Goal: Information Seeking & Learning: Learn about a topic

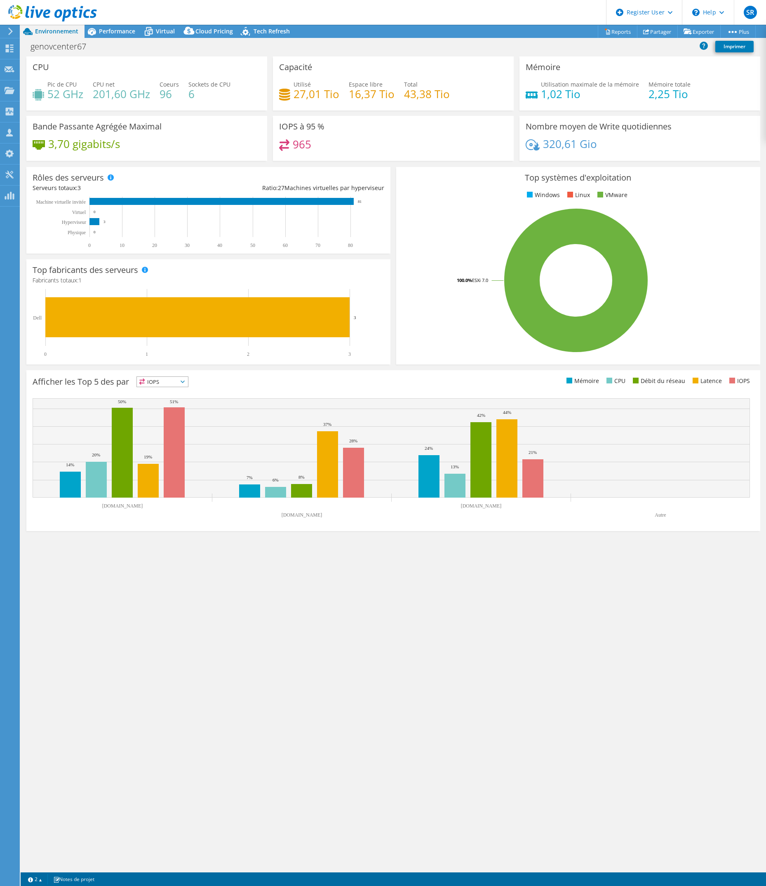
select select "USD"
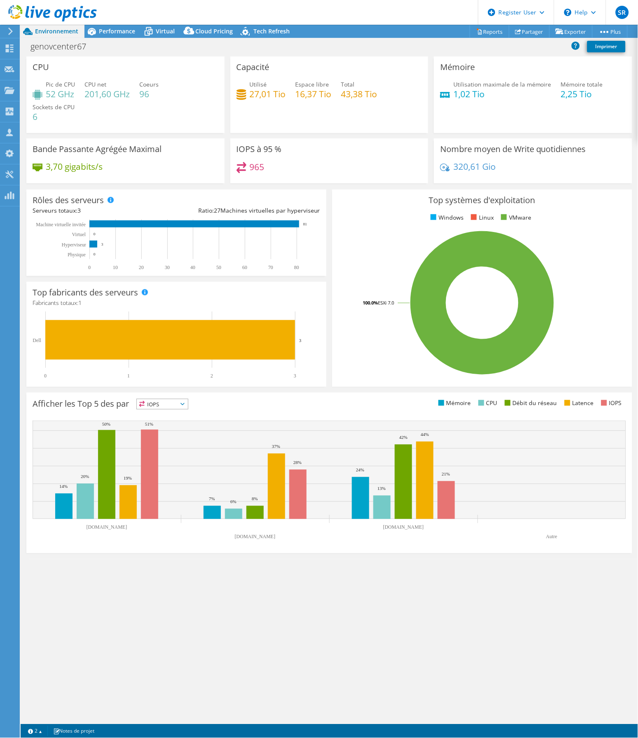
click at [468, 672] on div "CPU Pic de CPU 52 GHz CPU net 201,60 GHz Coeurs 96 Sockets de CPU 6 Capacité Ut…" at bounding box center [329, 390] width 617 height 668
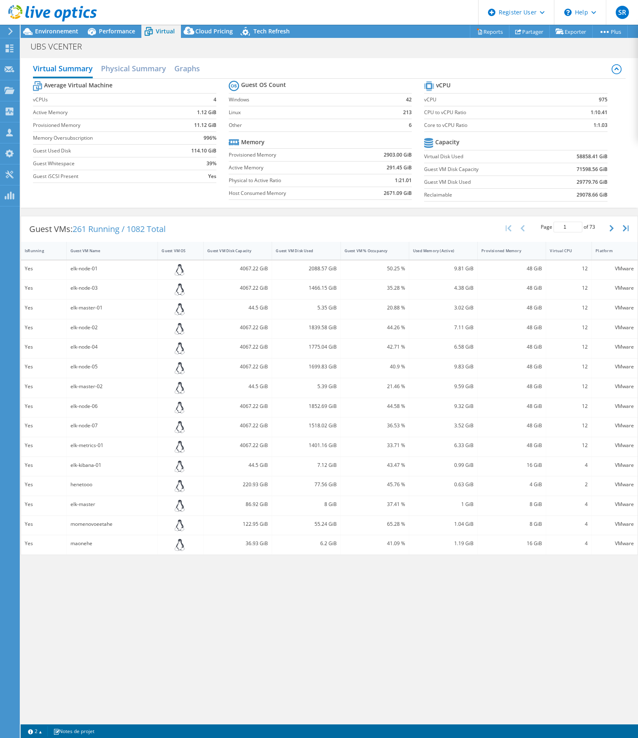
select select "[GEOGRAPHIC_DATA]"
select select "SGD"
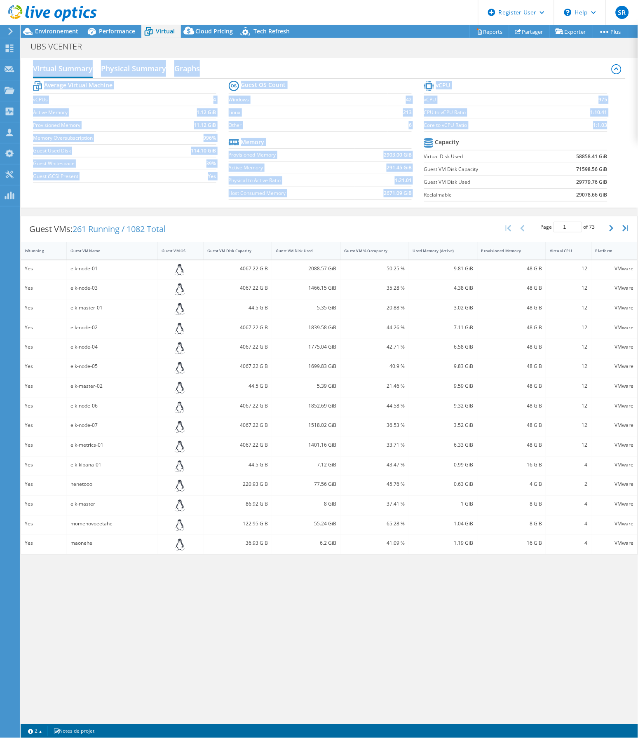
drag, startPoint x: 609, startPoint y: 196, endPoint x: 39, endPoint y: 59, distance: 586.7
click at [39, 59] on div "Virtual Summary Physical Summary Graphs Average Virtual Machine vCPUs 4 Active …" at bounding box center [329, 133] width 617 height 150
click at [339, 59] on div "Virtual Summary Physical Summary Graphs Average Virtual Machine vCPUs 4 Active …" at bounding box center [329, 133] width 617 height 150
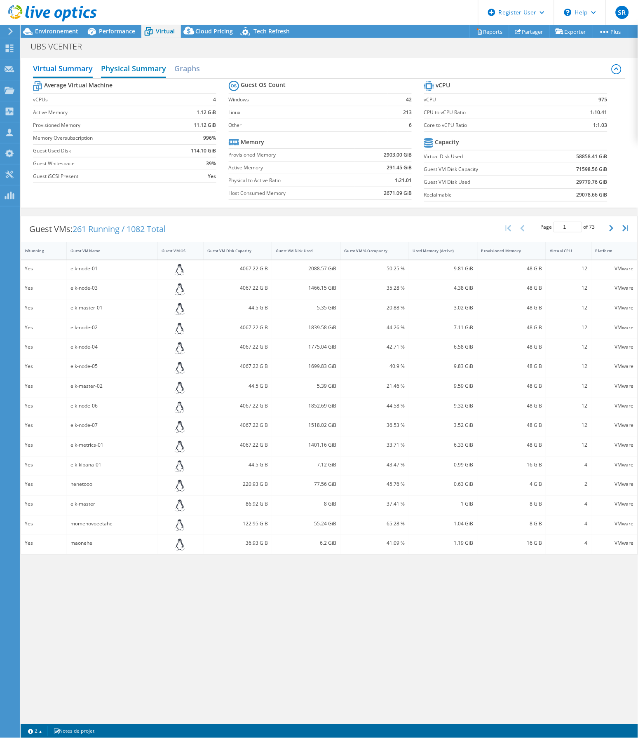
click at [145, 66] on h2 "Physical Summary" at bounding box center [133, 69] width 65 height 18
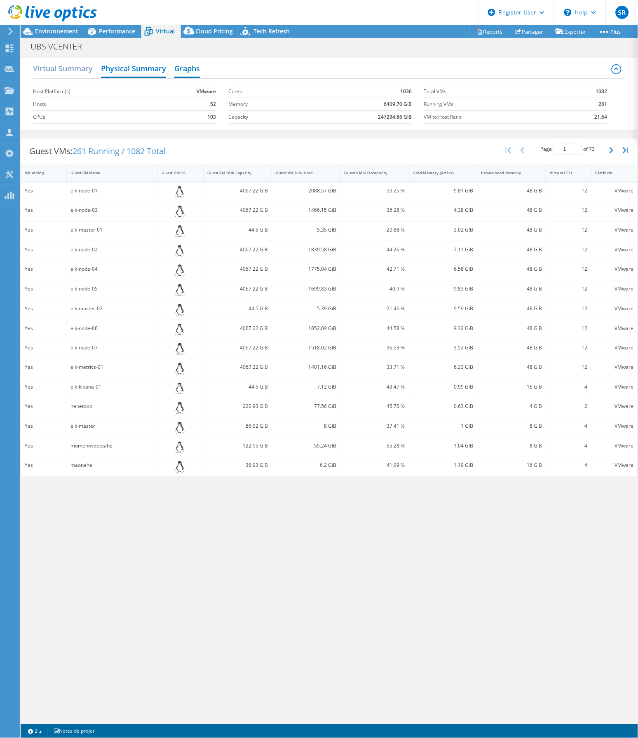
click at [186, 68] on h2 "Graphs" at bounding box center [187, 69] width 26 height 18
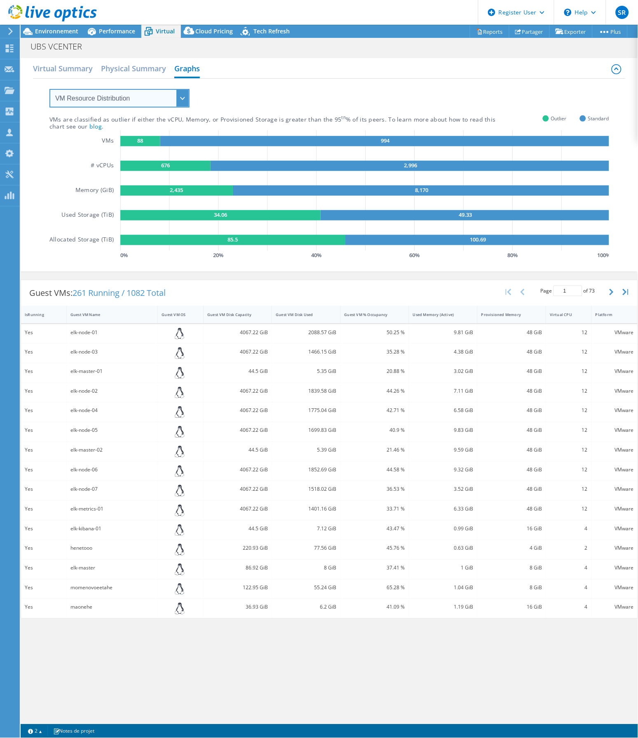
click at [185, 94] on select "VM Resource Distribution Provisioning Contrast Over Provisioning" at bounding box center [119, 98] width 140 height 19
select select "Provisioning Contrast"
click at [49, 89] on select "VM Resource Distribution Provisioning Contrast Over Provisioning" at bounding box center [119, 98] width 140 height 19
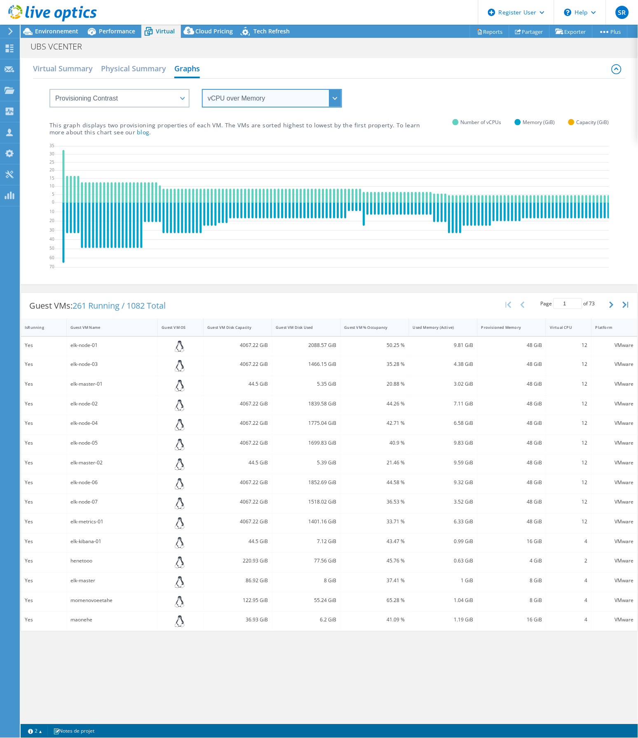
click at [235, 99] on select "vCPU over Memory vCPU over Capacity Memory over vCPU Memory over Capacity Capac…" at bounding box center [272, 98] width 140 height 19
select select "Memory over Capacity"
click at [202, 89] on select "vCPU over Memory vCPU over Capacity Memory over vCPU Memory over Capacity Capac…" at bounding box center [272, 98] width 140 height 19
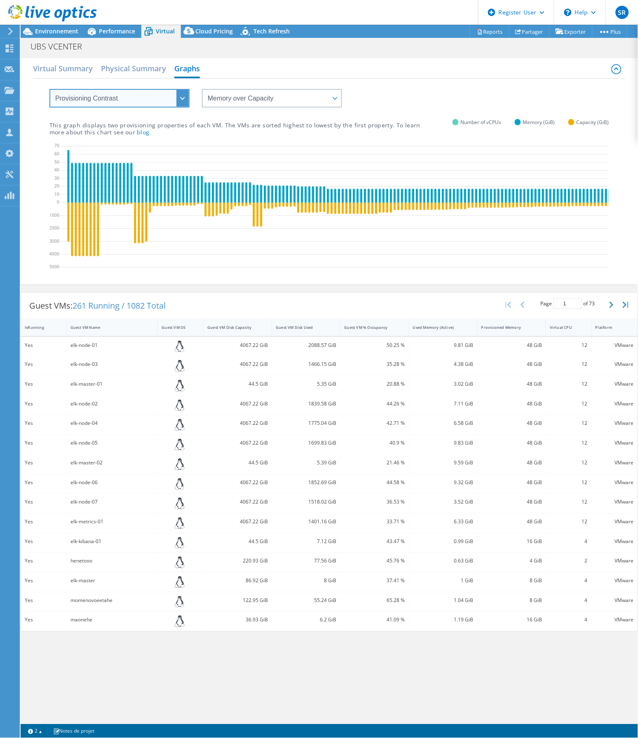
click at [167, 97] on select "VM Resource Distribution Provisioning Contrast Over Provisioning" at bounding box center [119, 98] width 140 height 19
select select "Over Provisioning"
click at [49, 89] on select "VM Resource Distribution Provisioning Contrast Over Provisioning" at bounding box center [119, 98] width 140 height 19
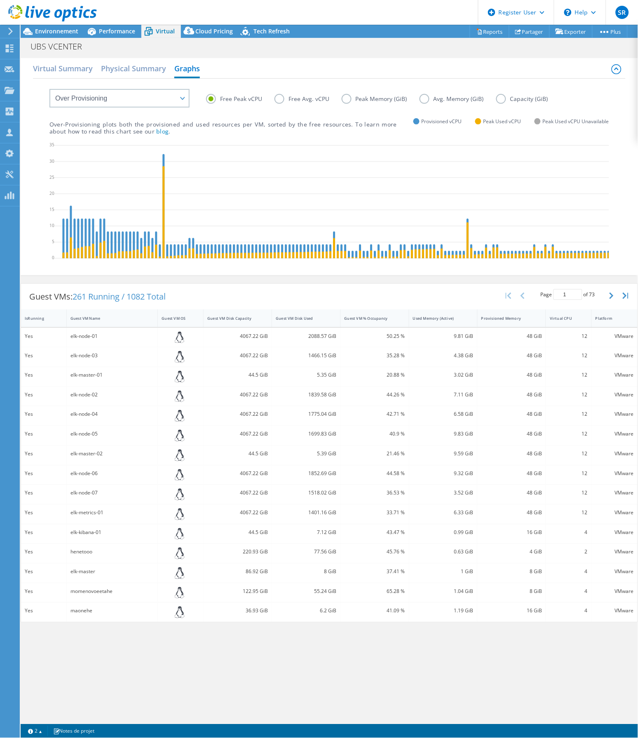
click at [238, 290] on div "Guest VMs: 261 Running / 1082 Total Page 1 of 73 5 rows 10 rows 20 rows 25 rows…" at bounding box center [329, 453] width 617 height 339
click at [368, 653] on div "Virtual Summary Physical Summary Graphs VM Resource Distribution Provisioning C…" at bounding box center [329, 388] width 617 height 668
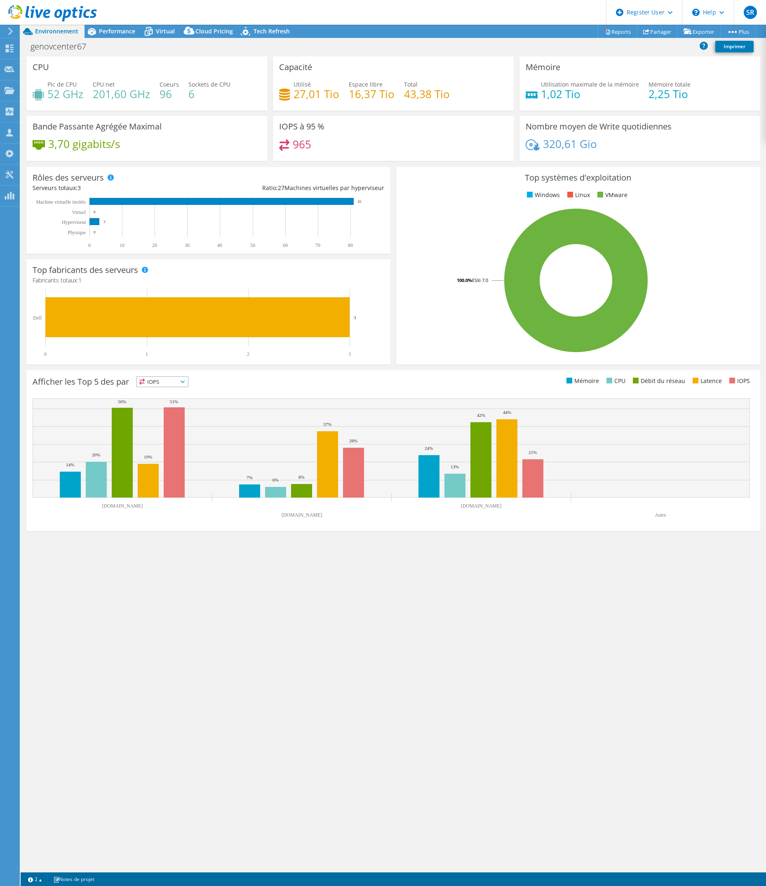
select select "USD"
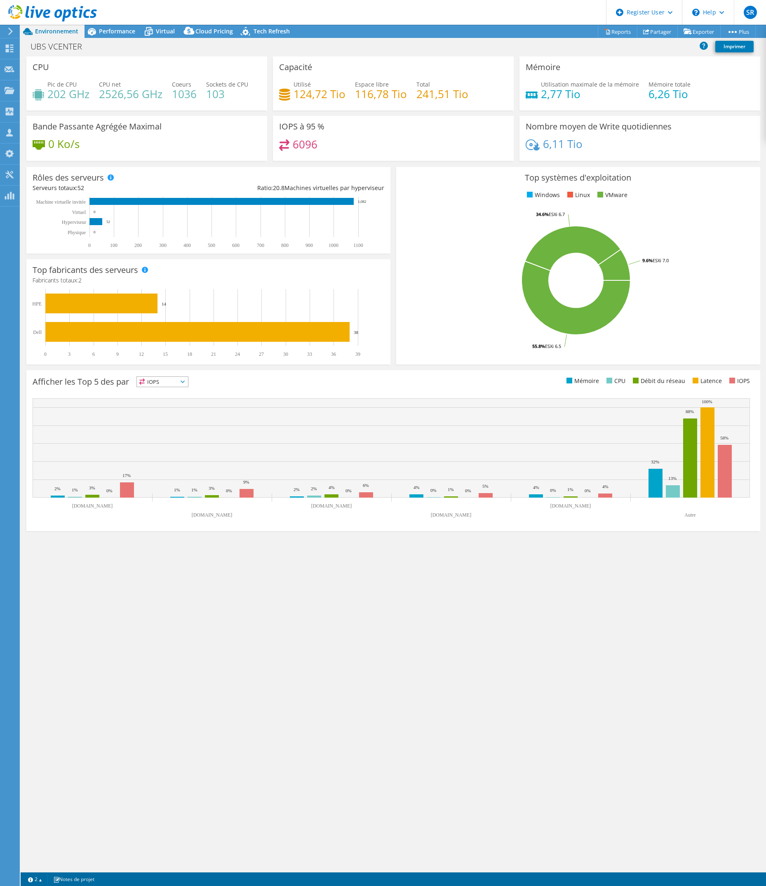
select select "[GEOGRAPHIC_DATA]"
select select "SGD"
